Goal: Use online tool/utility: Utilize a website feature to perform a specific function

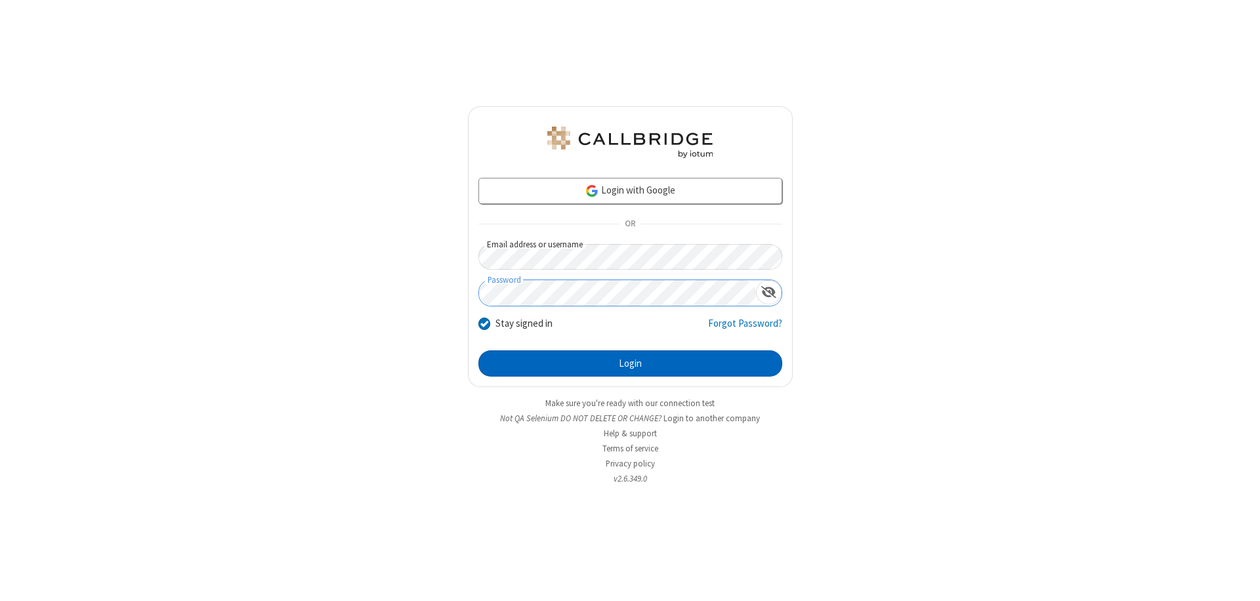
click at [630, 363] on button "Login" at bounding box center [630, 363] width 304 height 26
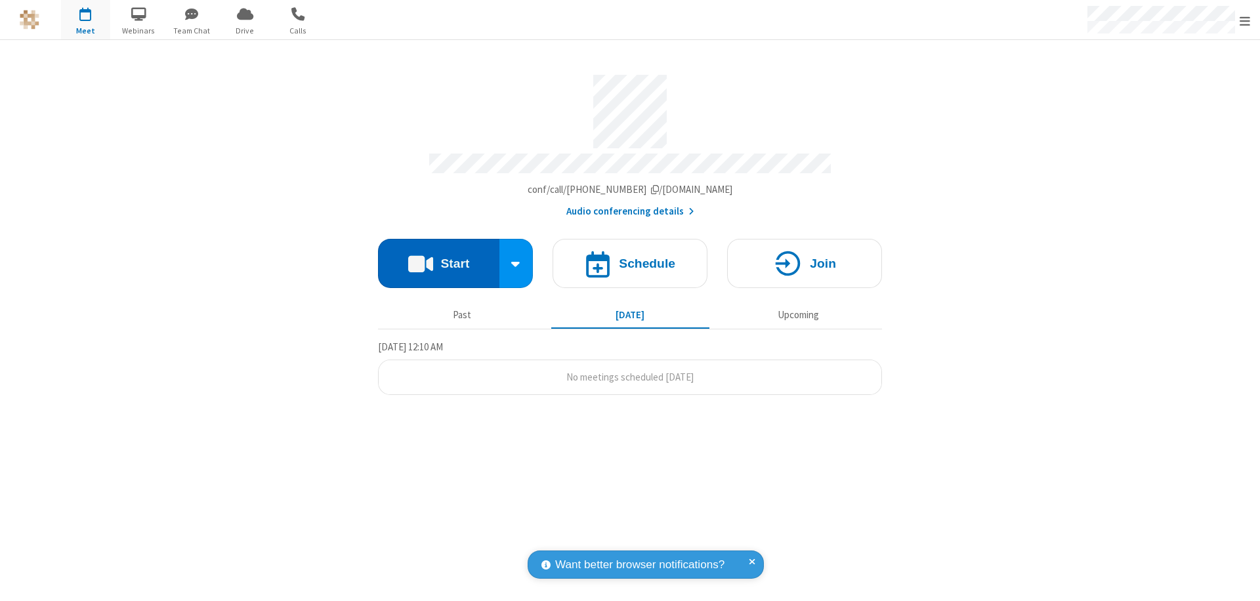
click at [438, 257] on button "Start" at bounding box center [438, 263] width 121 height 49
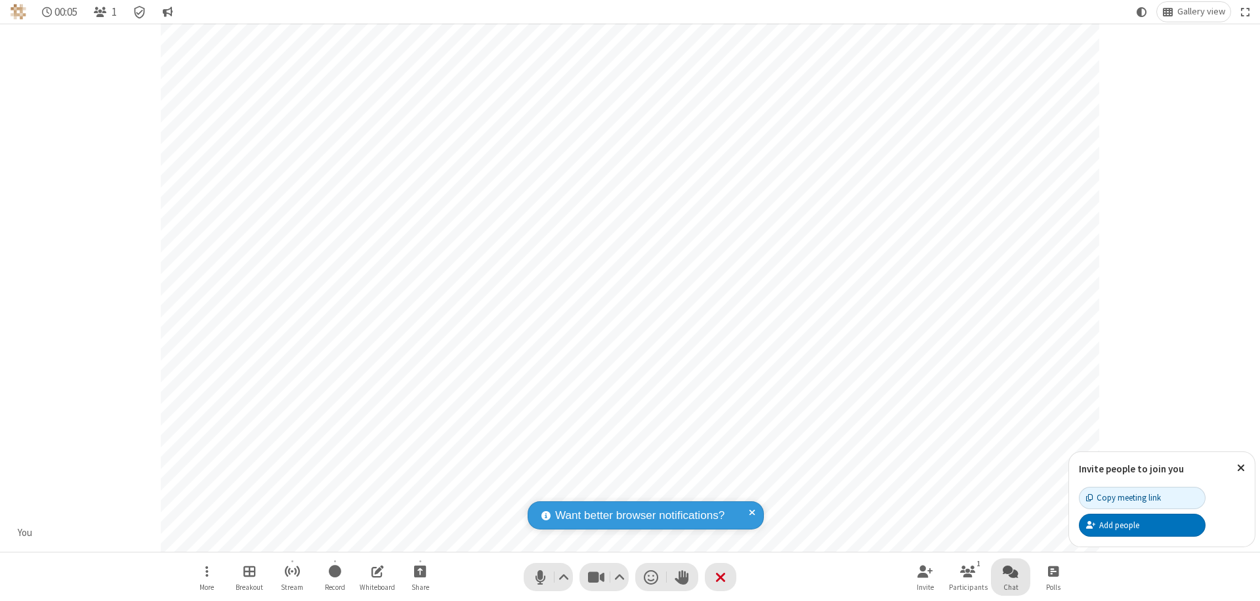
click at [1010, 571] on span "Open chat" at bounding box center [1010, 571] width 16 height 16
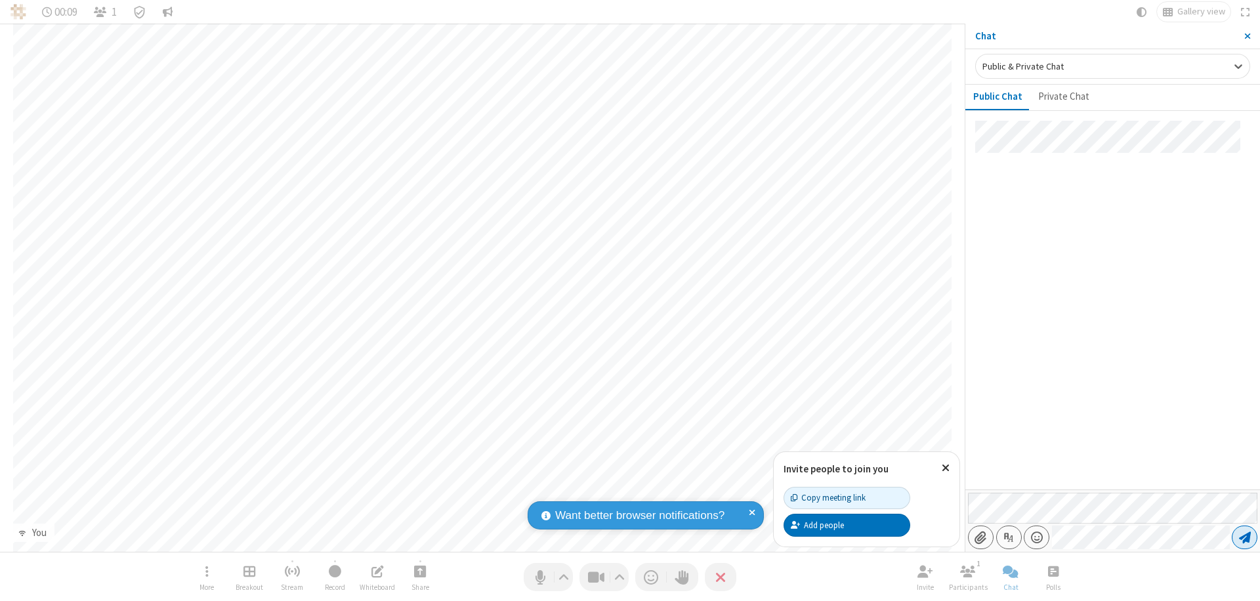
click at [1244, 537] on span "Send message" at bounding box center [1245, 537] width 12 height 13
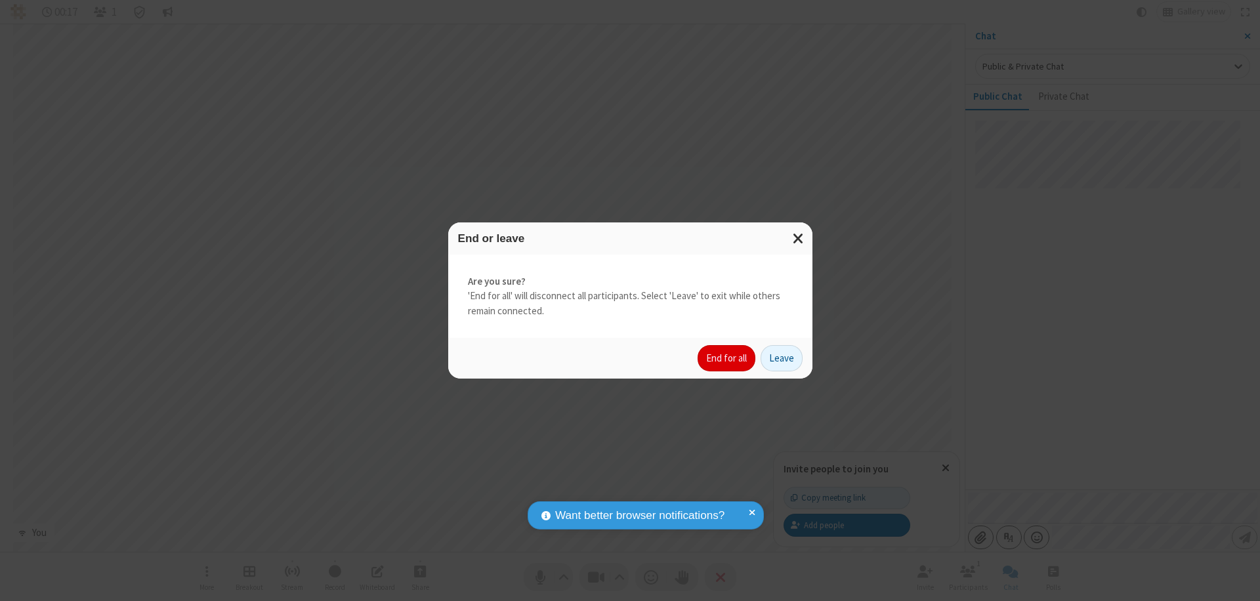
click at [727, 358] on button "End for all" at bounding box center [726, 358] width 58 height 26
